Goal: Task Accomplishment & Management: Manage account settings

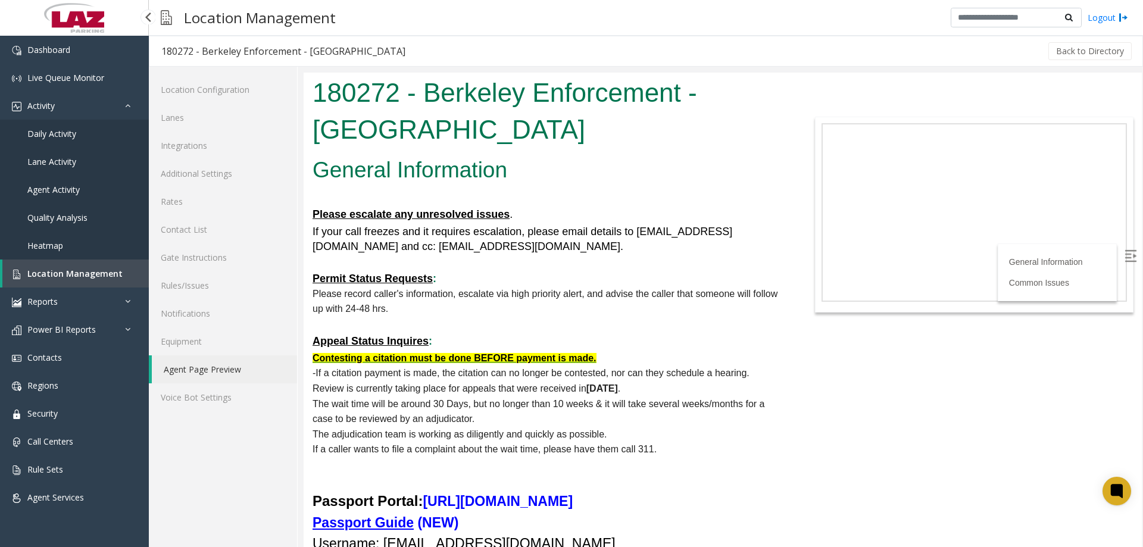
click at [69, 269] on span "Location Management" at bounding box center [74, 273] width 95 height 11
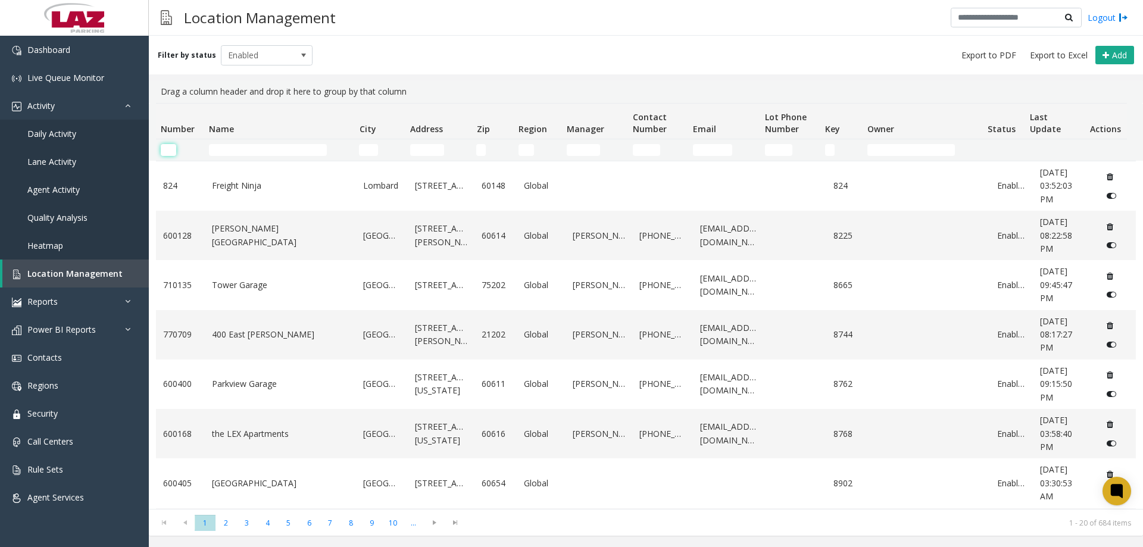
click at [173, 152] on input "Number Filter" at bounding box center [168, 150] width 15 height 12
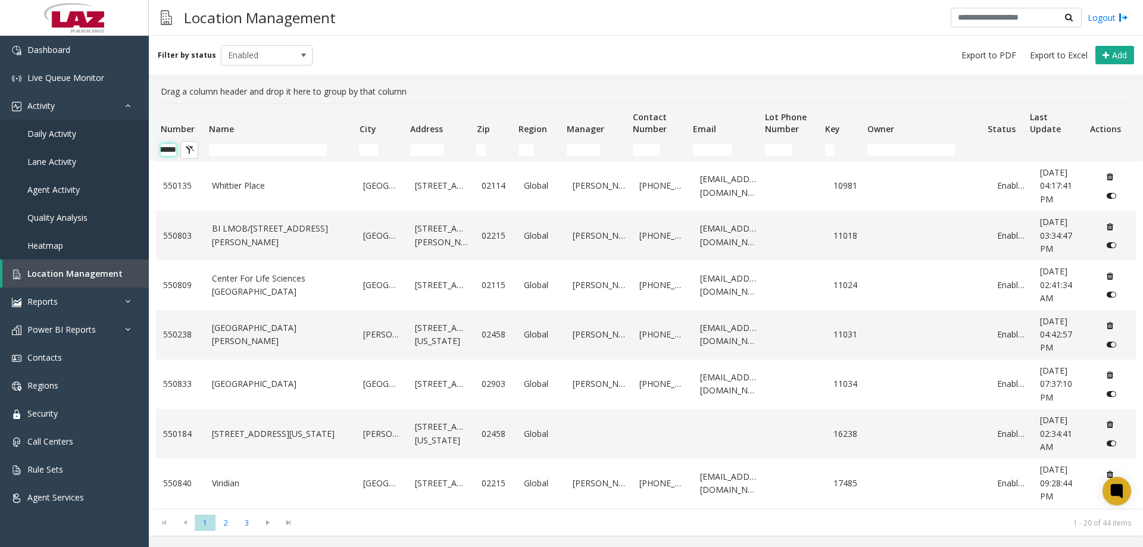
scroll to position [0, 20]
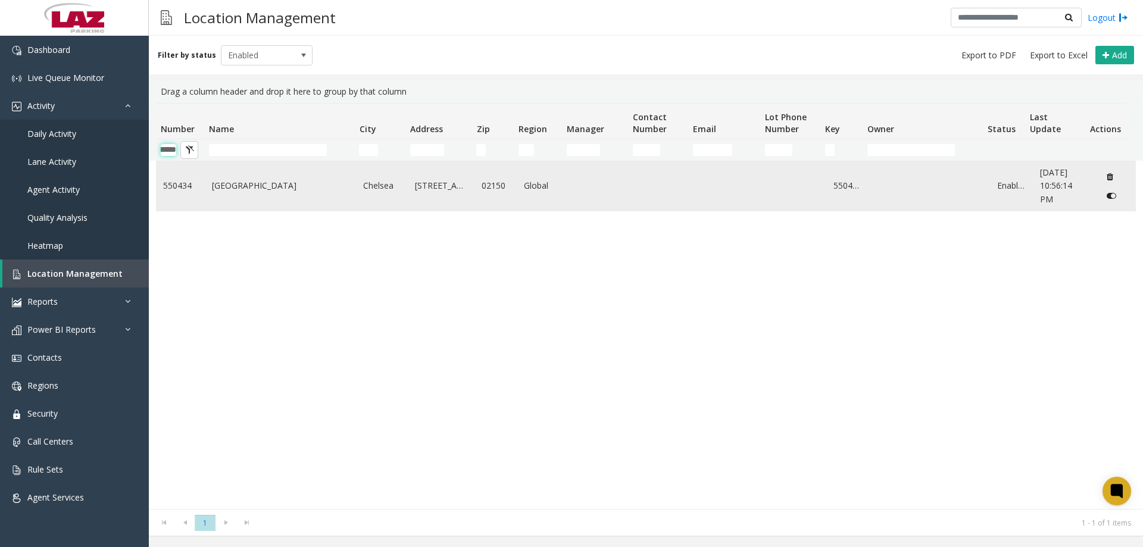
type input "******"
click at [231, 186] on link "[GEOGRAPHIC_DATA]" at bounding box center [281, 185] width 138 height 13
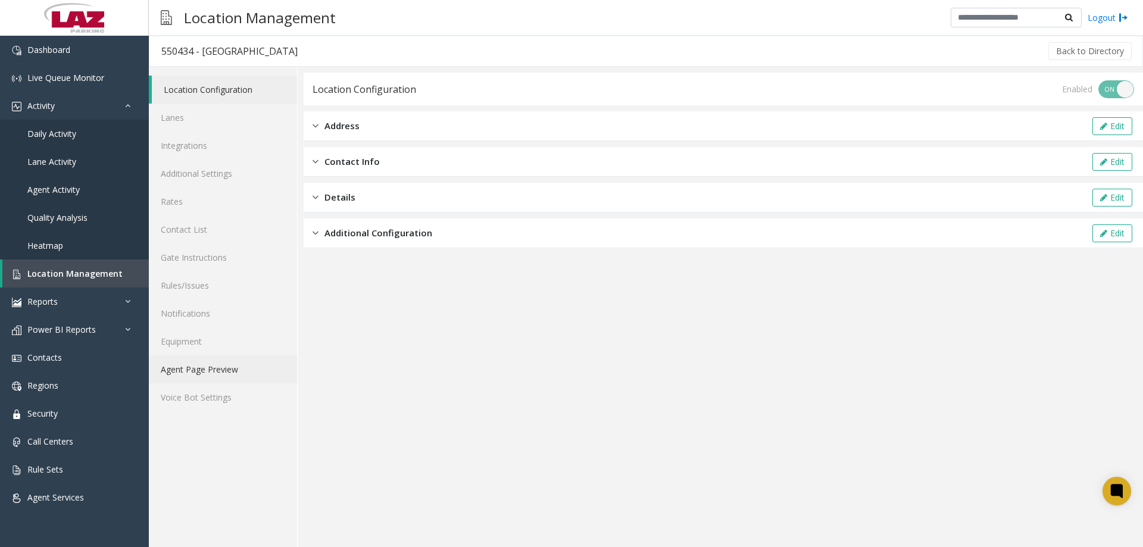
click at [220, 369] on link "Agent Page Preview" at bounding box center [223, 369] width 148 height 28
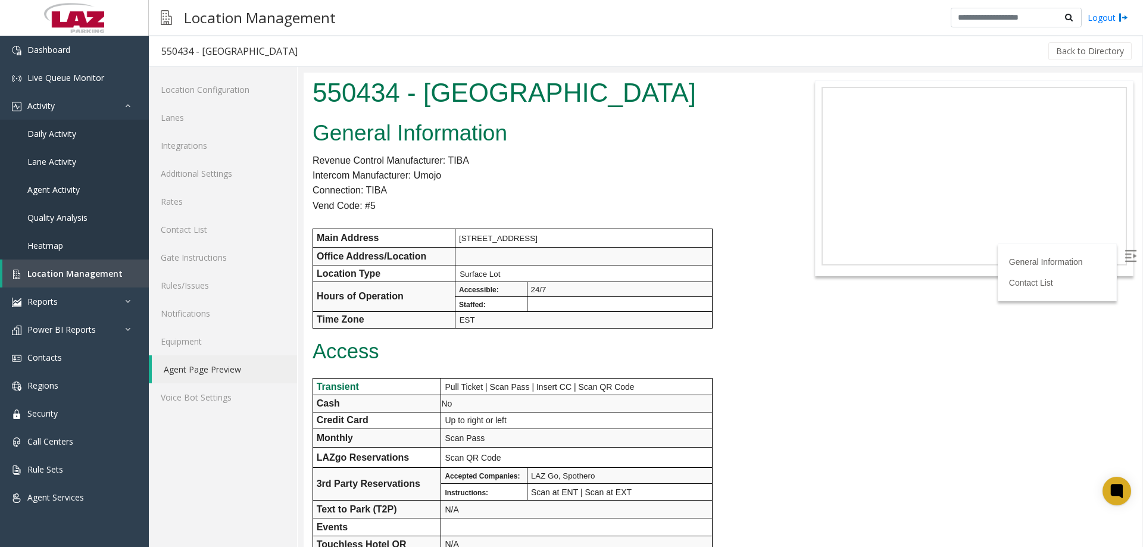
click at [358, 101] on h1 "550434 - [GEOGRAPHIC_DATA]" at bounding box center [548, 92] width 471 height 37
drag, startPoint x: 358, startPoint y: 101, endPoint x: 363, endPoint y: 96, distance: 6.7
click at [358, 102] on h1 "550434 - [GEOGRAPHIC_DATA]" at bounding box center [548, 92] width 471 height 37
copy h1 "550434"
click at [67, 131] on span "Daily Activity" at bounding box center [51, 133] width 49 height 11
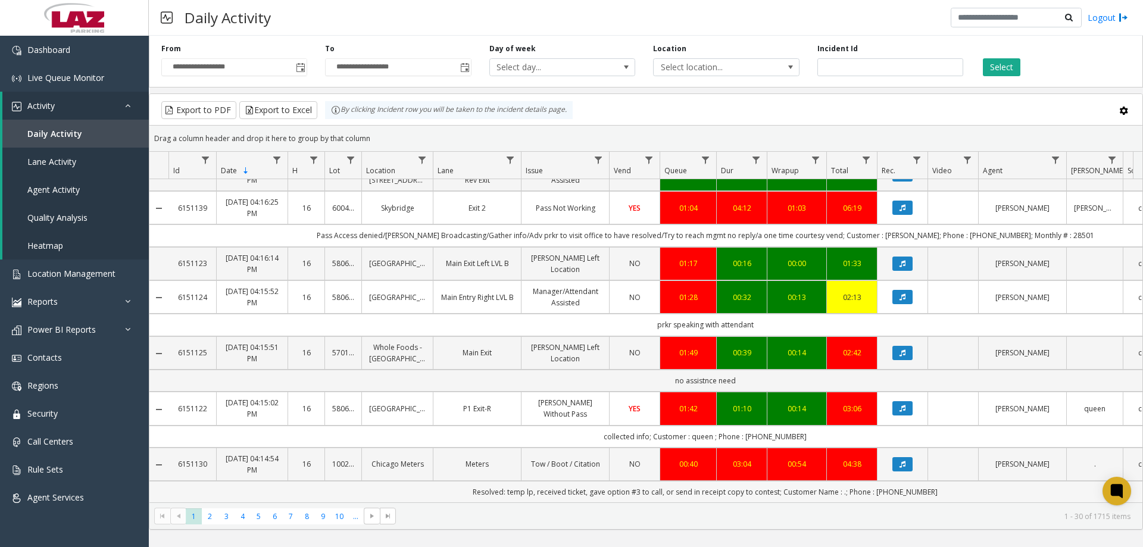
scroll to position [1235, 0]
click at [229, 517] on span "3" at bounding box center [227, 516] width 16 height 16
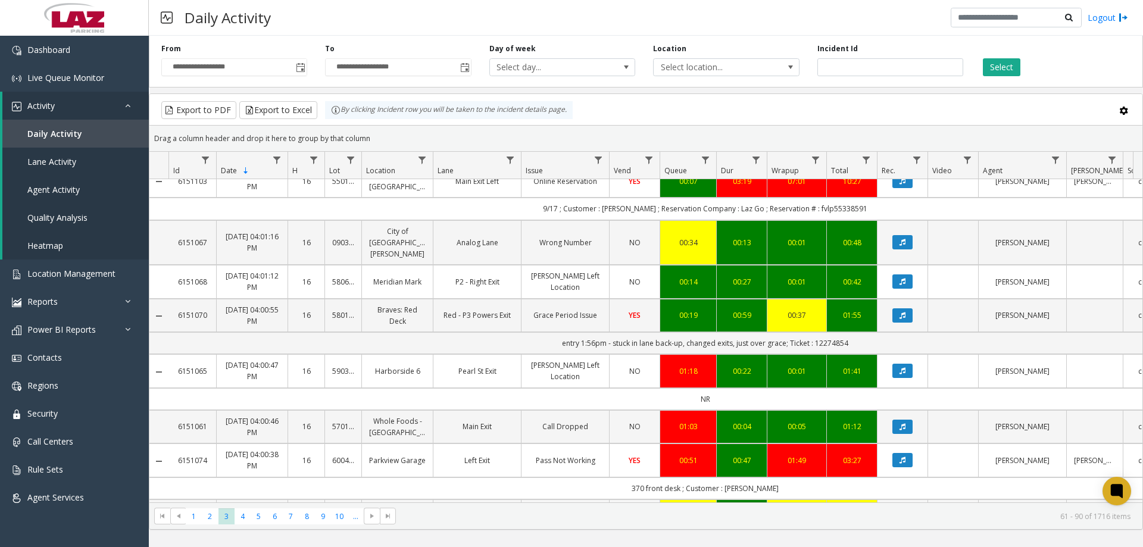
scroll to position [1316, 0]
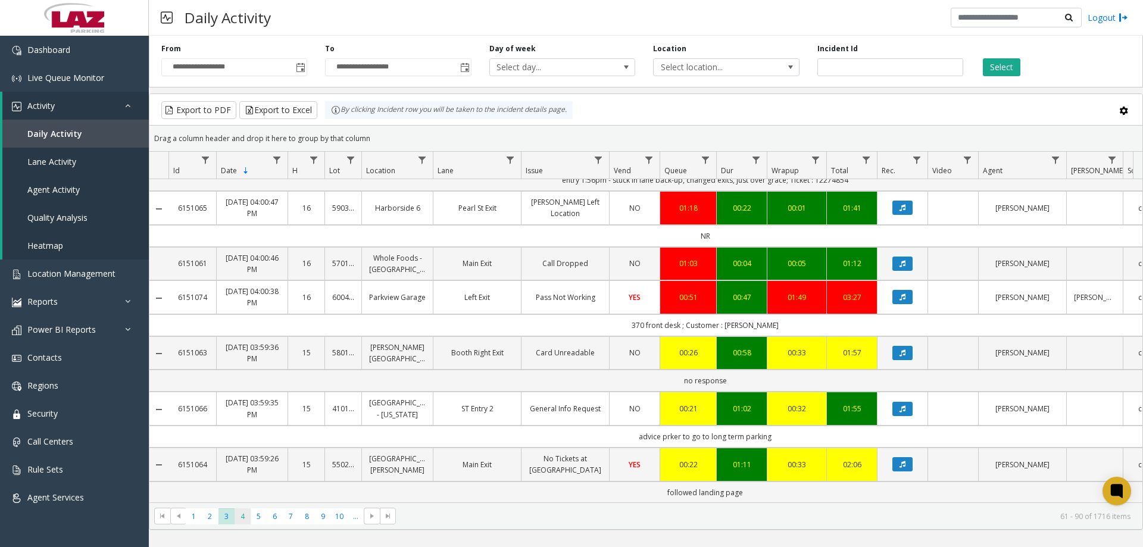
click at [239, 522] on span "4" at bounding box center [243, 516] width 16 height 16
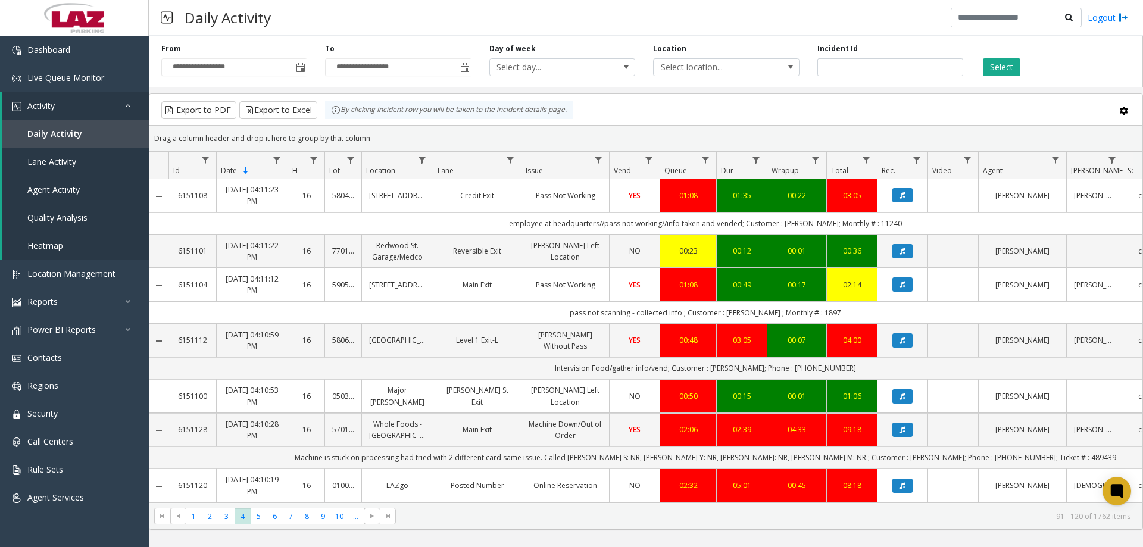
click at [284, 29] on div "Daily Activity Logout" at bounding box center [646, 18] width 994 height 36
